Goal: Information Seeking & Learning: Learn about a topic

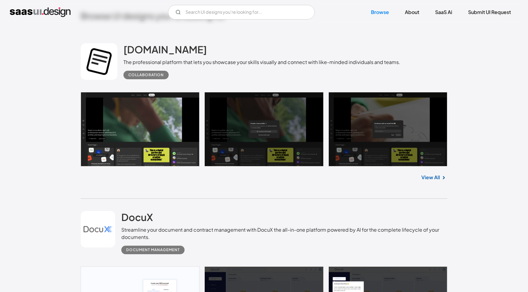
scroll to position [182, 0]
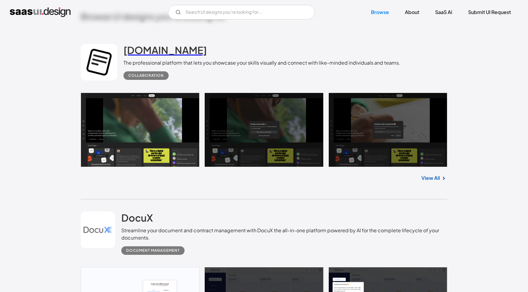
click at [131, 51] on h2 "[DOMAIN_NAME]" at bounding box center [164, 50] width 83 height 12
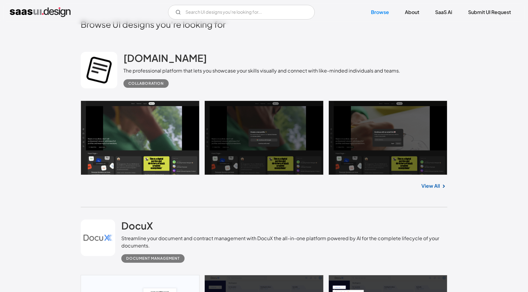
scroll to position [244, 0]
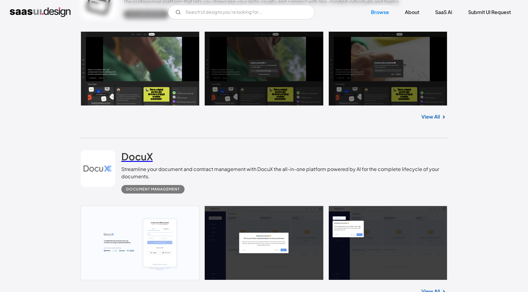
click at [139, 154] on h2 "DocuX" at bounding box center [136, 156] width 31 height 12
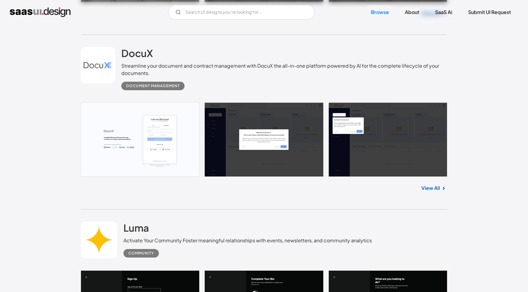
scroll to position [393, 0]
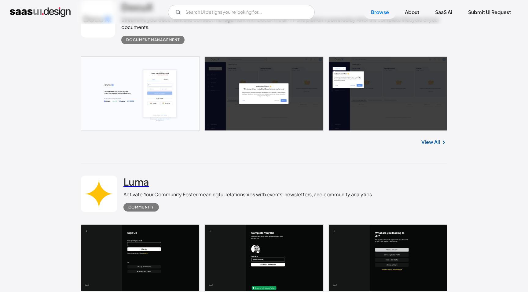
click at [142, 181] on h2 "Luma" at bounding box center [136, 182] width 26 height 12
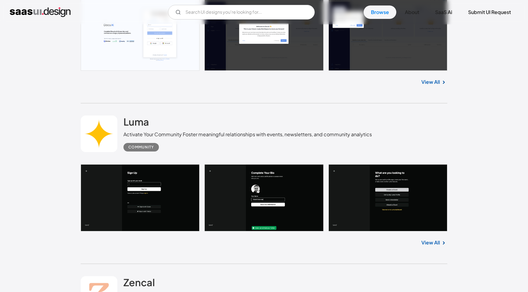
scroll to position [675, 0]
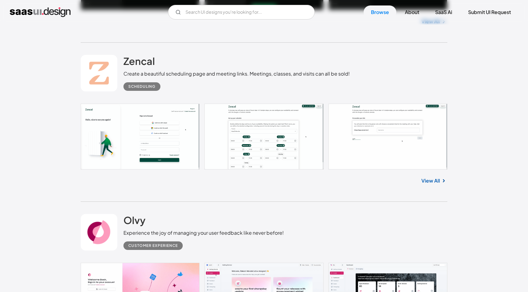
click at [92, 81] on link at bounding box center [99, 73] width 37 height 37
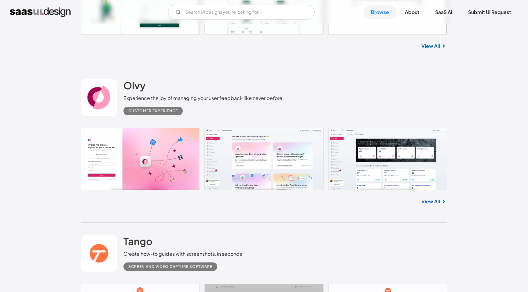
scroll to position [839, 0]
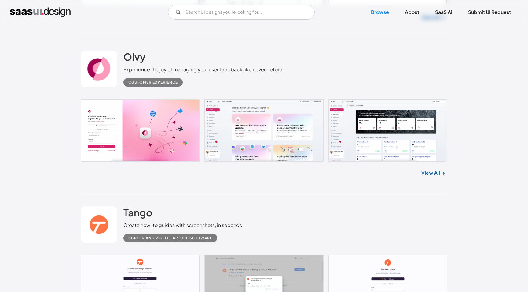
click at [96, 75] on link at bounding box center [99, 69] width 37 height 37
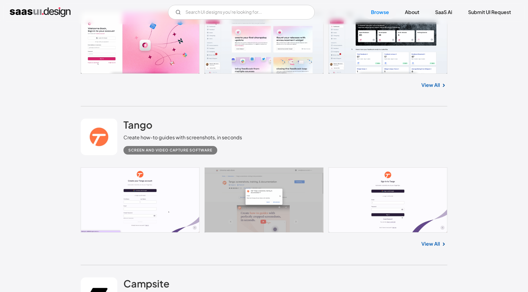
scroll to position [938, 0]
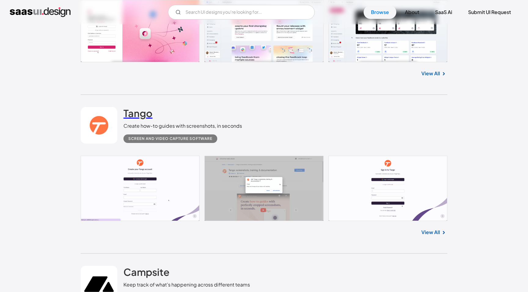
click at [133, 112] on h2 "Tango" at bounding box center [137, 113] width 29 height 12
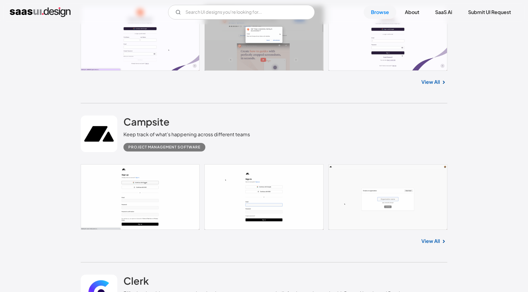
scroll to position [1130, 0]
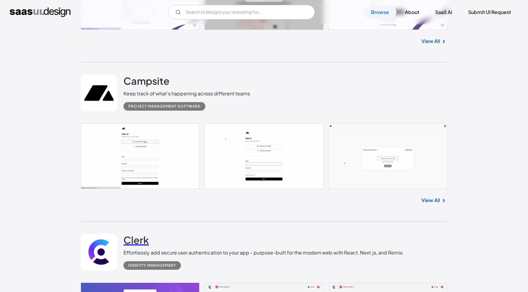
click at [136, 238] on h2 "Clerk" at bounding box center [135, 240] width 25 height 12
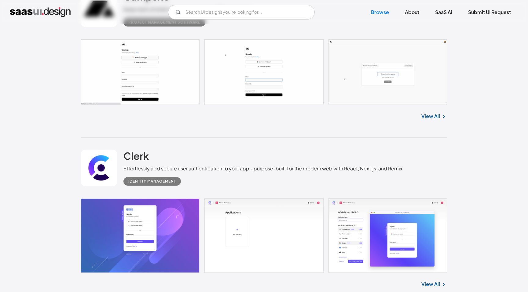
click at [143, 143] on div "Clerk Effortlessly add secure user authentication to your app - purpose-built f…" at bounding box center [264, 168] width 366 height 61
click at [139, 157] on h2 "Clerk" at bounding box center [135, 156] width 25 height 12
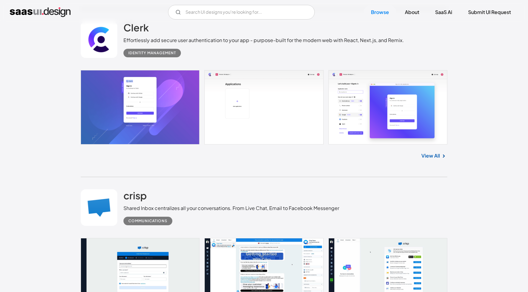
scroll to position [1343, 0]
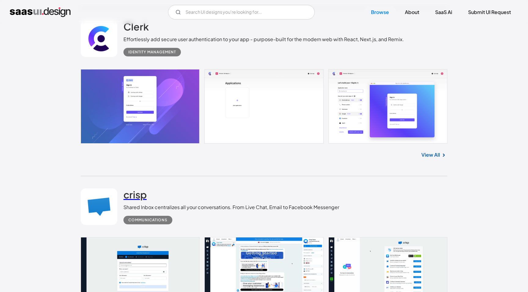
click at [134, 200] on h2 "crisp" at bounding box center [134, 195] width 23 height 12
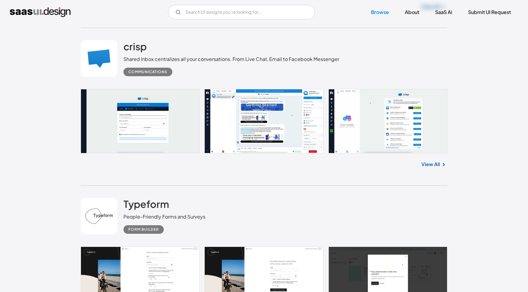
scroll to position [1503, 0]
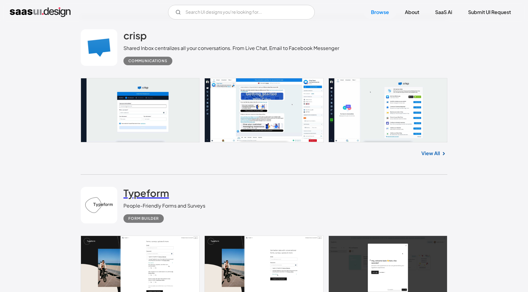
click at [143, 198] on h2 "Typeform" at bounding box center [145, 193] width 45 height 12
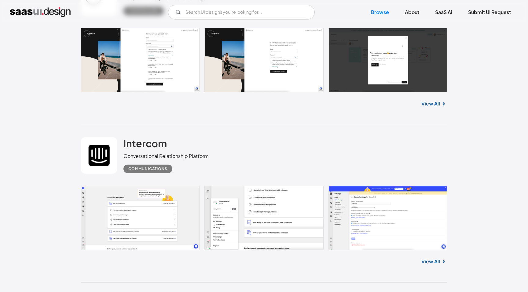
scroll to position [1711, 0]
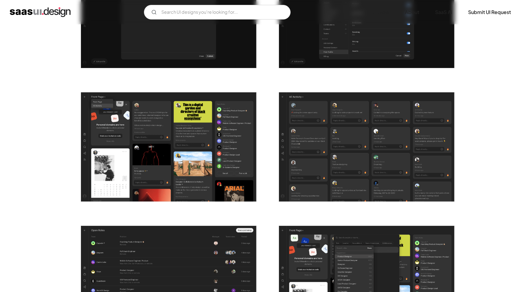
scroll to position [856, 0]
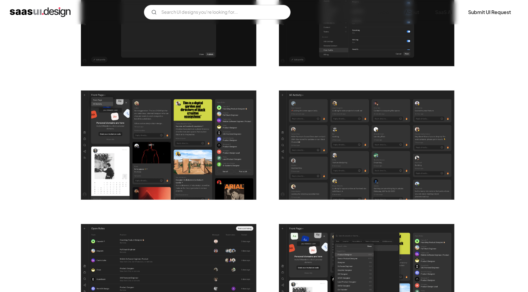
click at [288, 141] on img "open lightbox" at bounding box center [366, 146] width 175 height 110
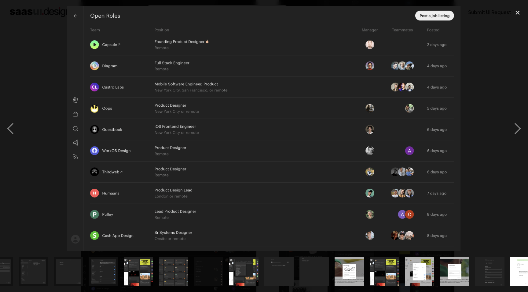
scroll to position [0, 321]
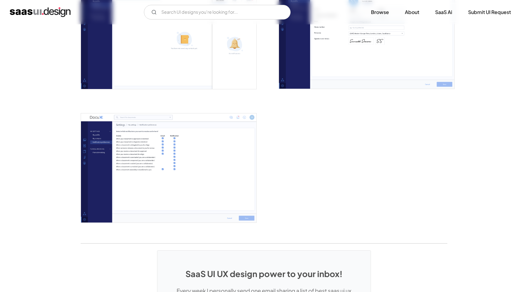
scroll to position [1527, 0]
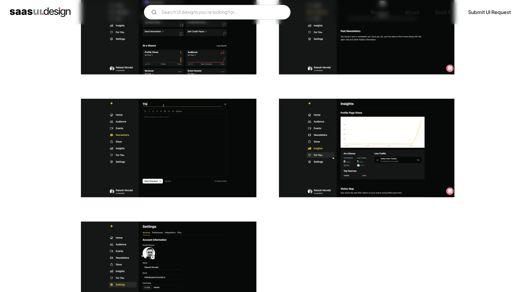
scroll to position [1444, 0]
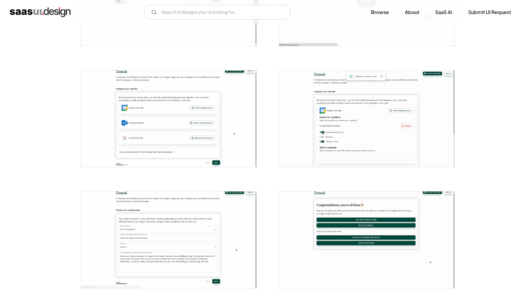
scroll to position [307, 0]
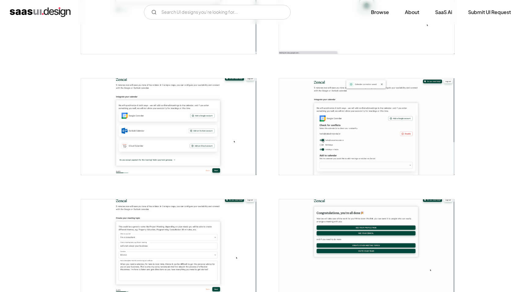
click at [154, 135] on img "open lightbox" at bounding box center [168, 126] width 175 height 97
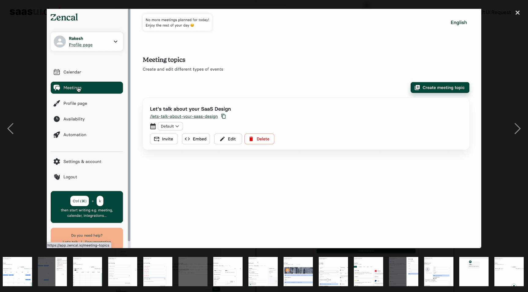
scroll to position [0, 321]
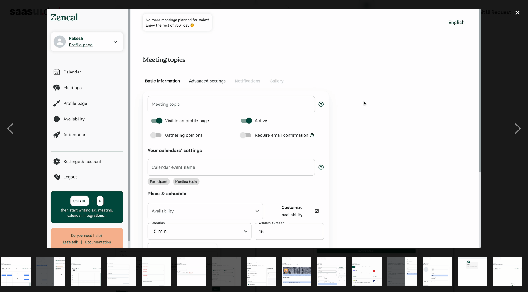
click at [515, 19] on div "close lightbox" at bounding box center [517, 12] width 21 height 13
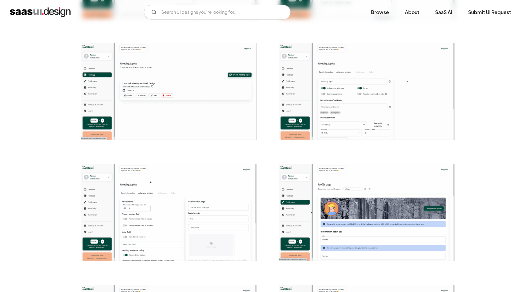
scroll to position [951, 0]
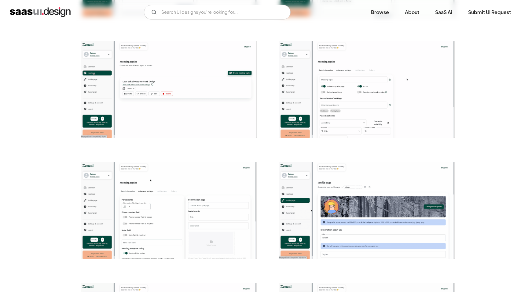
click at [211, 207] on img "open lightbox" at bounding box center [168, 210] width 175 height 97
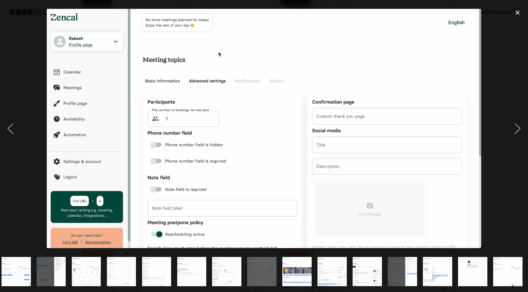
scroll to position [0, 321]
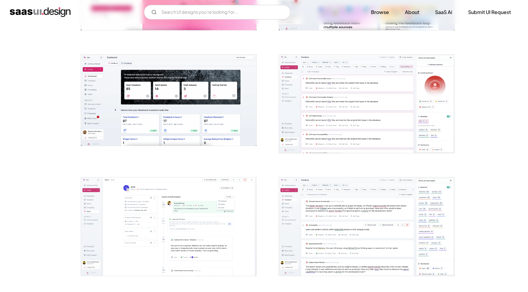
scroll to position [272, 0]
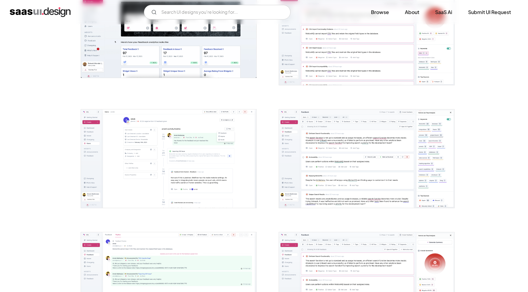
click at [143, 201] on img "open lightbox" at bounding box center [168, 159] width 175 height 99
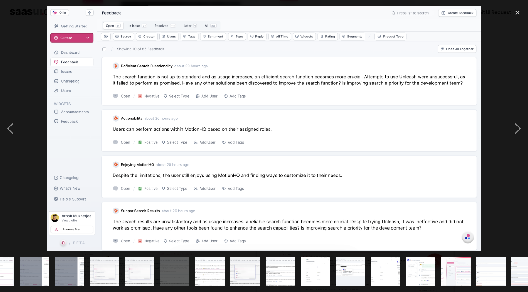
scroll to position [0, 356]
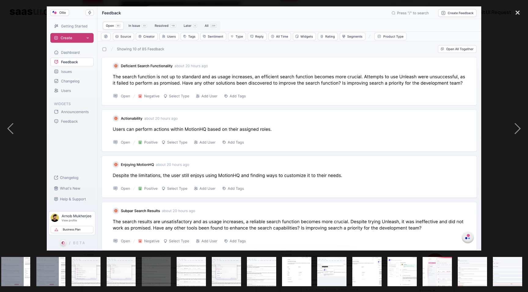
click at [22, 33] on div at bounding box center [264, 129] width 528 height 246
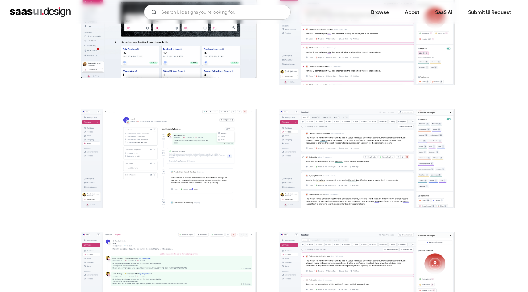
scroll to position [0, 0]
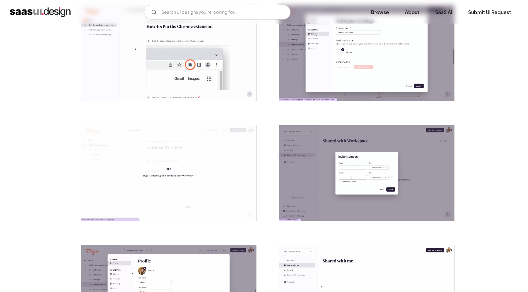
scroll to position [1207, 0]
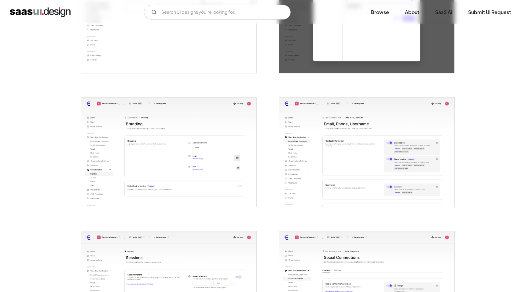
scroll to position [718, 0]
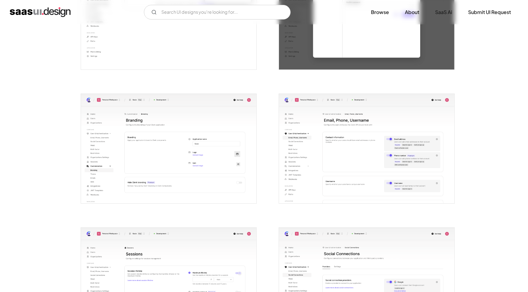
click at [134, 145] on img "open lightbox" at bounding box center [168, 149] width 175 height 110
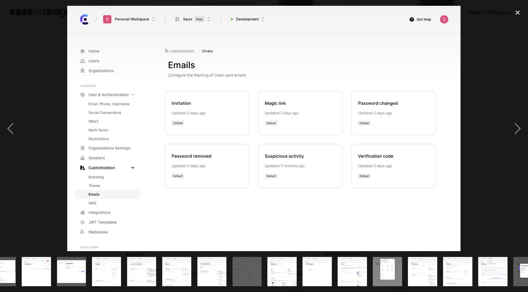
scroll to position [0, 285]
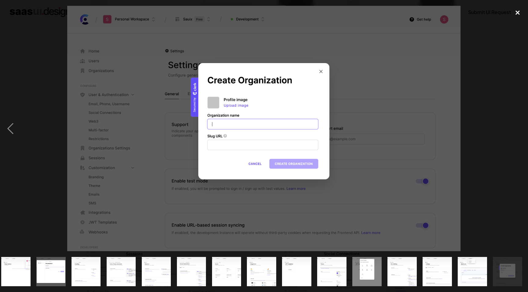
click at [515, 13] on div "close lightbox" at bounding box center [517, 12] width 21 height 13
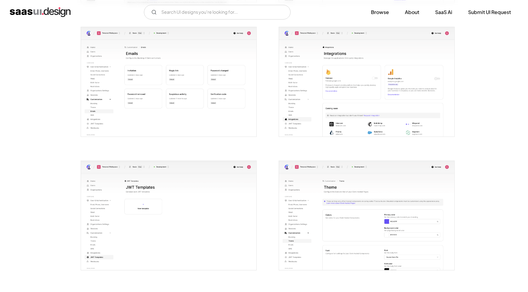
scroll to position [1057, 0]
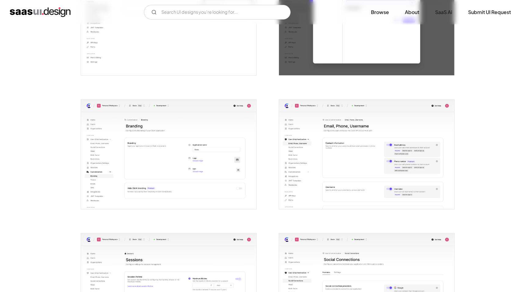
scroll to position [713, 0]
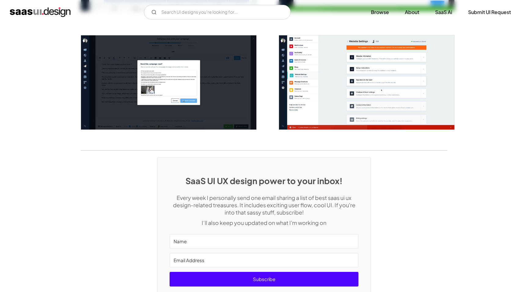
scroll to position [1416, 0]
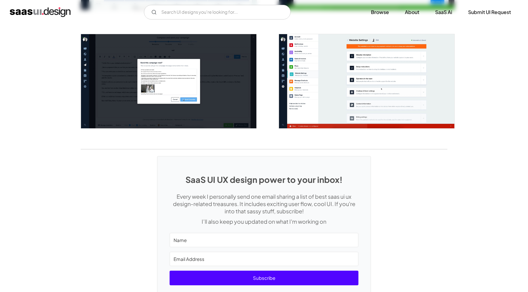
click at [182, 114] on img "open lightbox" at bounding box center [168, 81] width 175 height 94
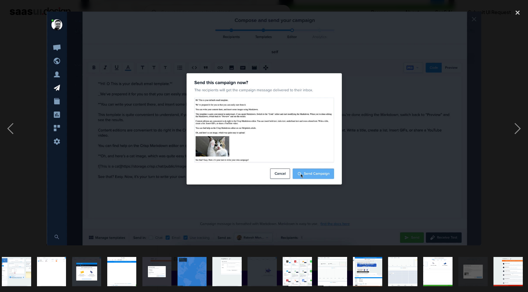
scroll to position [0, 321]
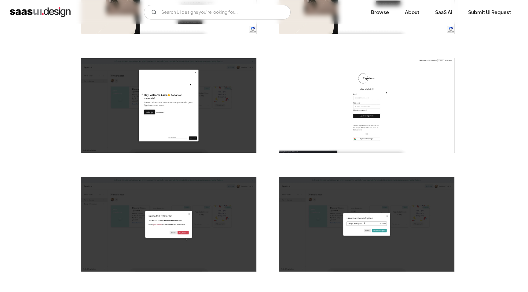
scroll to position [347, 0]
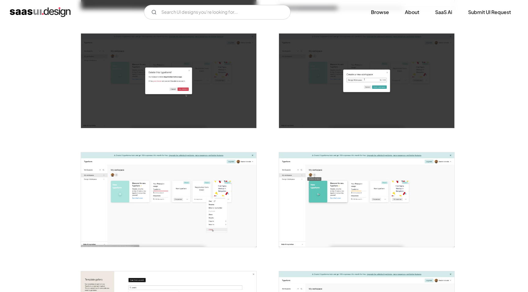
click at [143, 198] on img "open lightbox" at bounding box center [168, 200] width 175 height 95
